Goal: Transaction & Acquisition: Download file/media

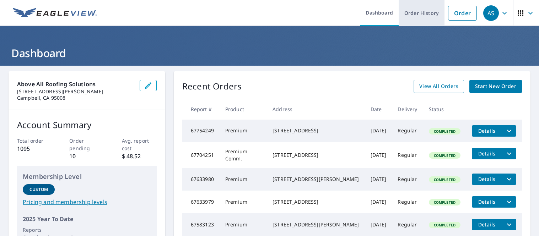
click at [407, 14] on link "Order History" at bounding box center [421, 13] width 46 height 26
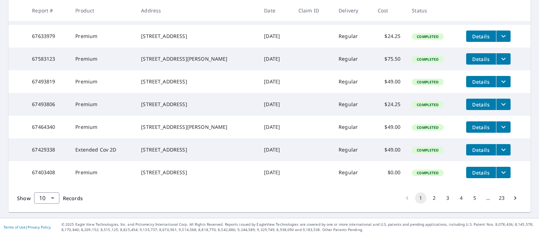
scroll to position [229, 0]
click at [430, 201] on button "2" at bounding box center [433, 197] width 11 height 11
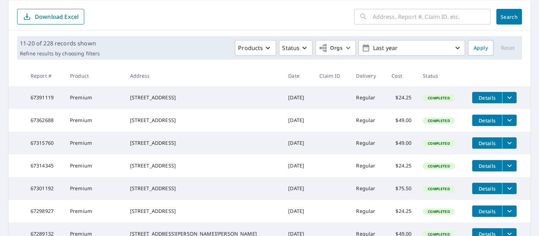
scroll to position [213, 0]
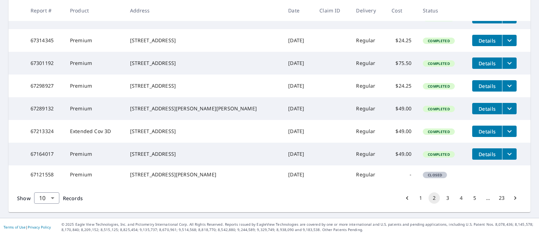
click at [476, 112] on span "Details" at bounding box center [486, 108] width 21 height 7
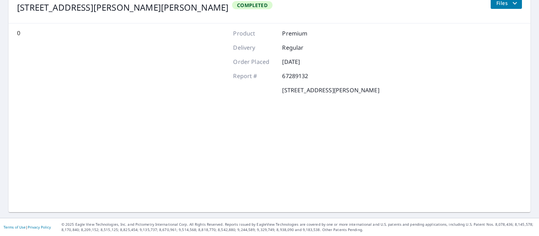
scroll to position [96, 0]
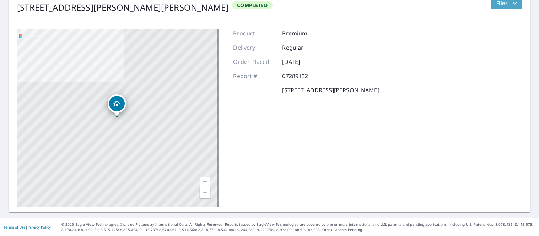
click at [505, 6] on span "Files" at bounding box center [507, 3] width 23 height 9
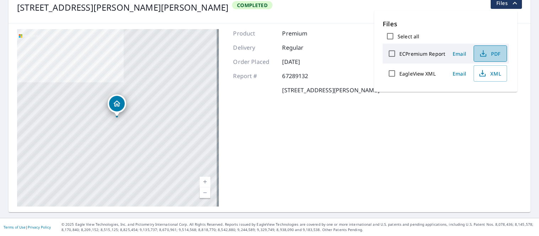
click at [489, 52] on span "PDF" at bounding box center [489, 53] width 23 height 9
